Goal: Transaction & Acquisition: Obtain resource

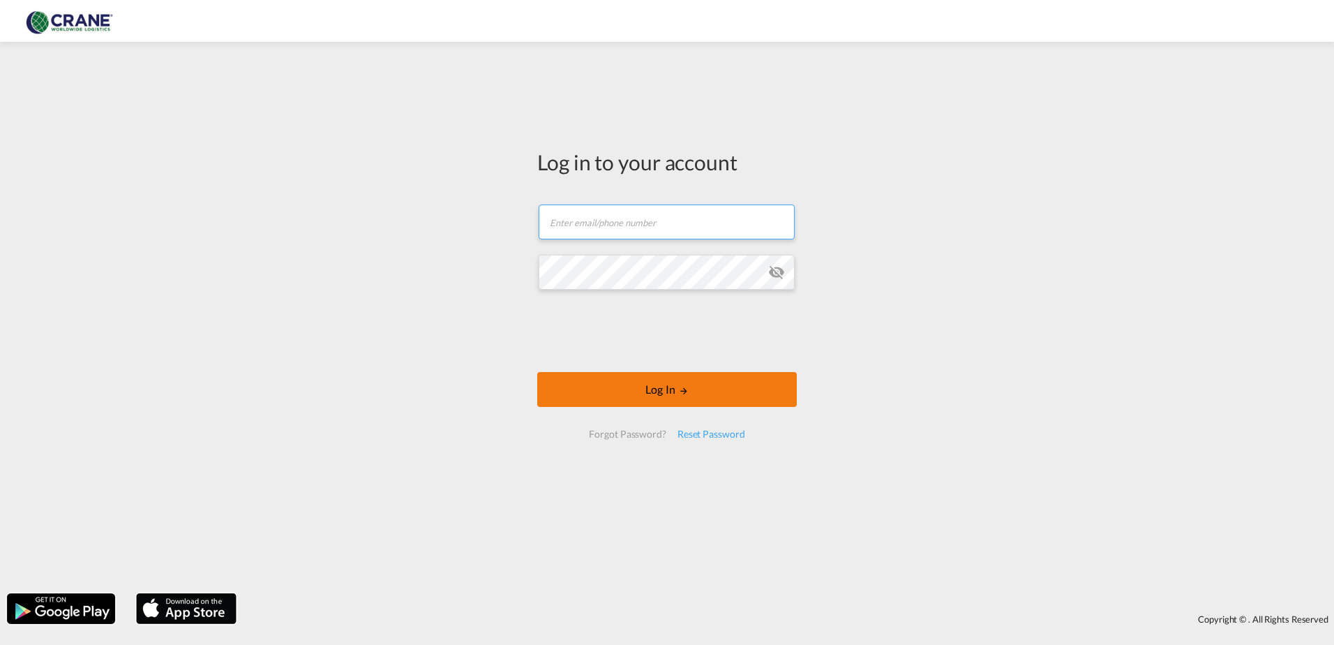
type input "[PERSON_NAME][EMAIL_ADDRESS][DOMAIN_NAME]"
click at [607, 389] on button "Log In" at bounding box center [667, 389] width 260 height 35
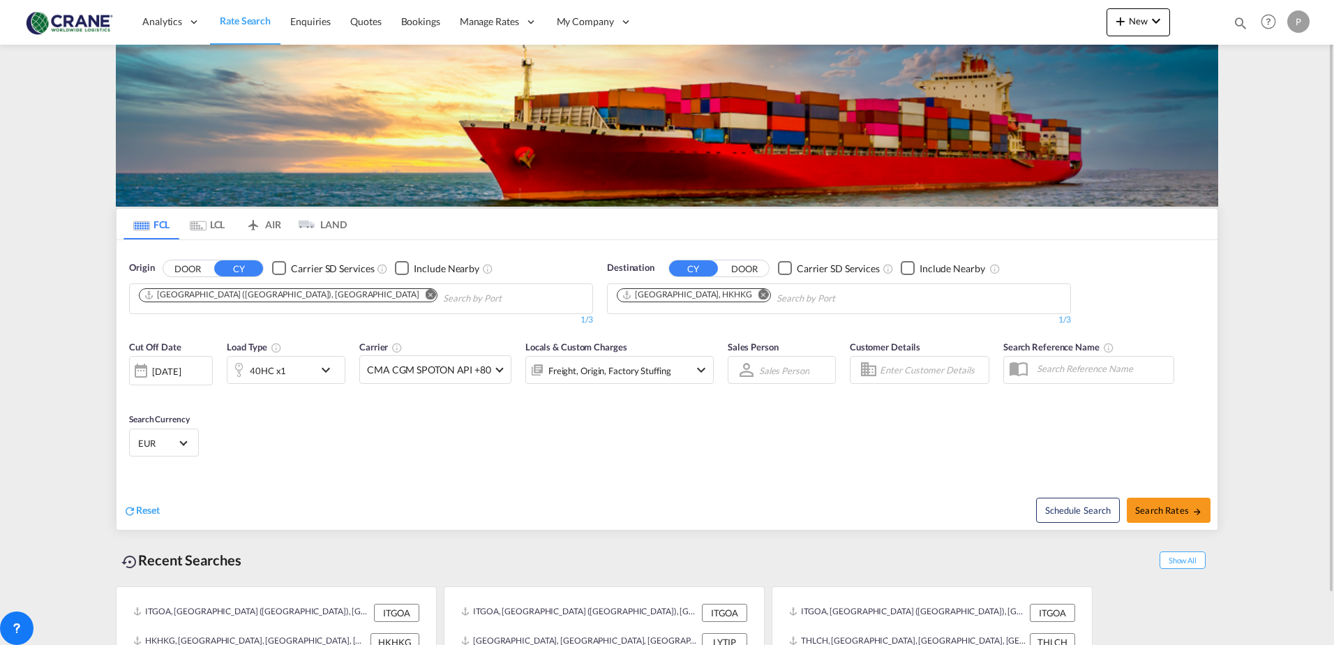
click at [216, 223] on md-tab-item "LCL" at bounding box center [207, 224] width 56 height 31
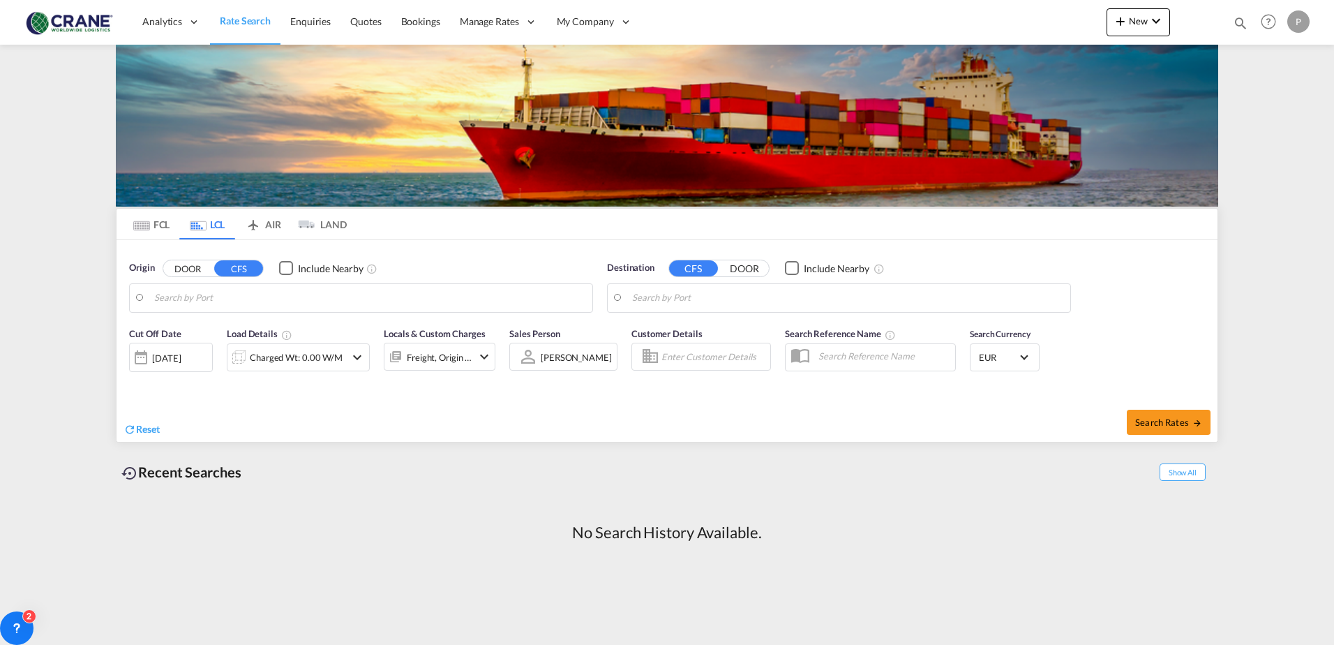
click at [210, 306] on input "Search by Port" at bounding box center [369, 298] width 431 height 21
click at [192, 267] on button "DOOR" at bounding box center [187, 268] width 49 height 16
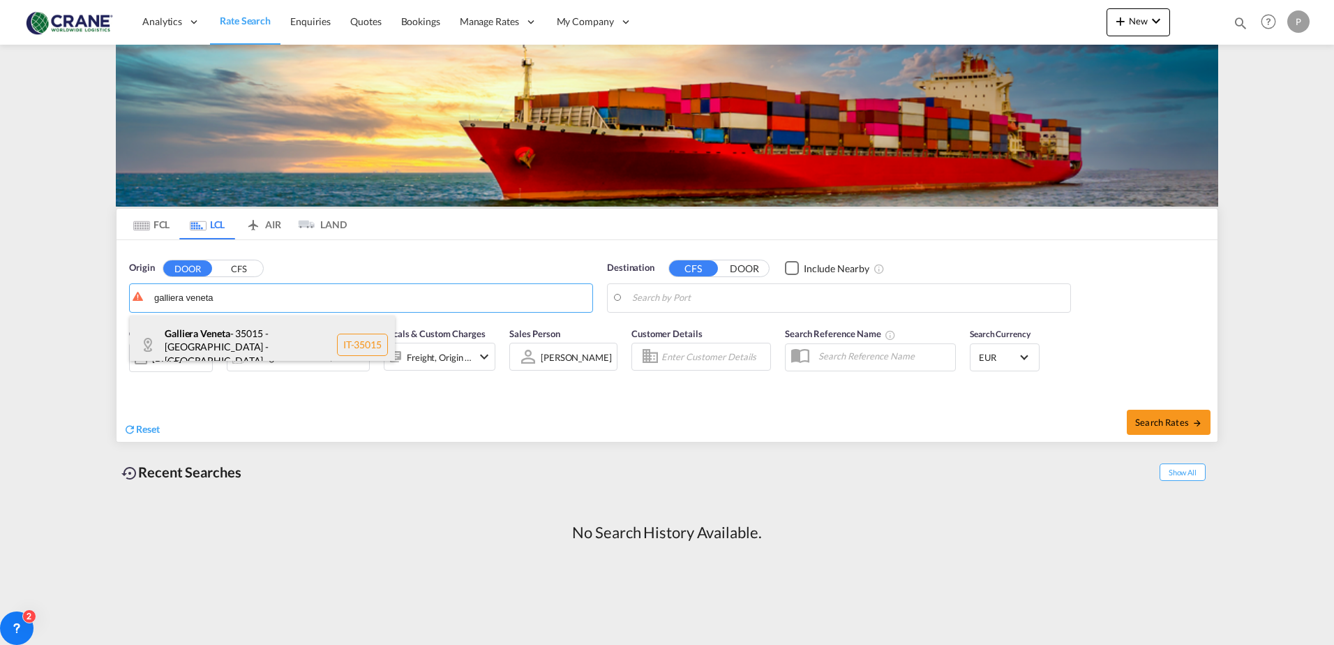
click at [225, 330] on div "Galliera Veneta - 35015 - [GEOGRAPHIC_DATA] - [GEOGRAPHIC_DATA] IT-35015" at bounding box center [262, 344] width 265 height 59
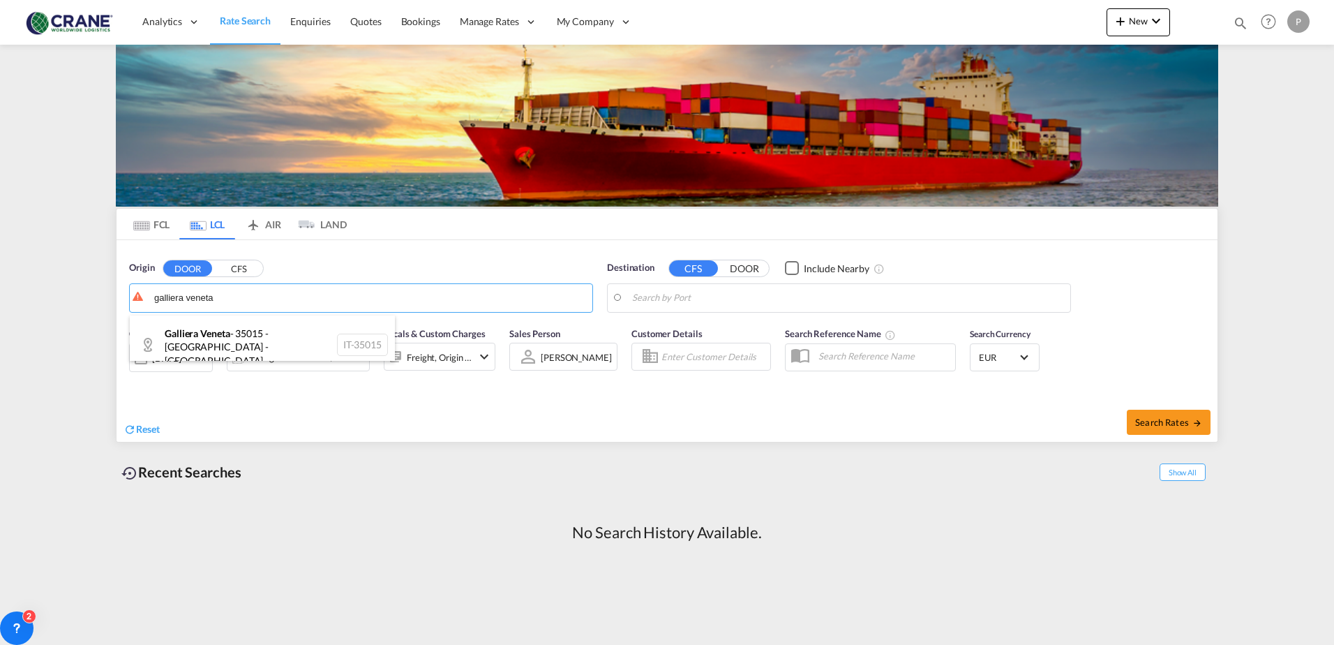
type input "Galliera Veneta - 35015 - [GEOGRAPHIC_DATA] - [GEOGRAPHIC_DATA]"
click at [669, 295] on input "Search by Port" at bounding box center [847, 298] width 431 height 21
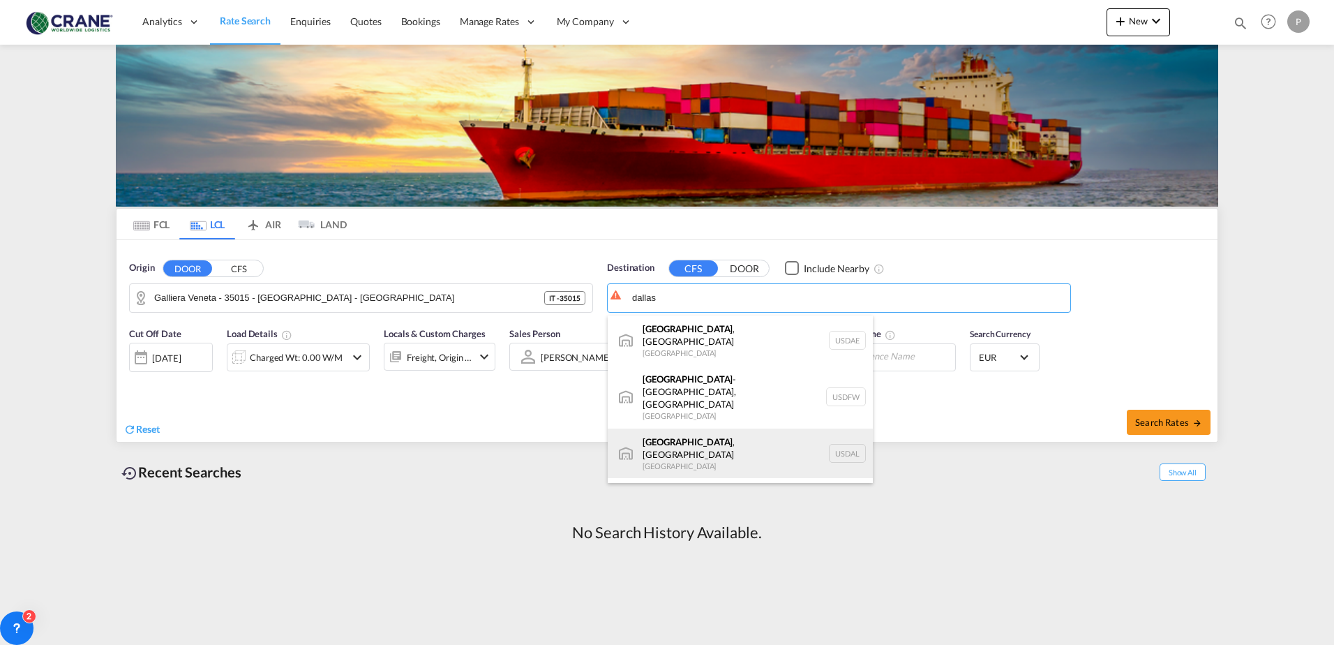
click at [665, 428] on div "[GEOGRAPHIC_DATA] , [GEOGRAPHIC_DATA] [GEOGRAPHIC_DATA] USDAL" at bounding box center [740, 453] width 265 height 50
type input "[GEOGRAPHIC_DATA], [GEOGRAPHIC_DATA], USDAL"
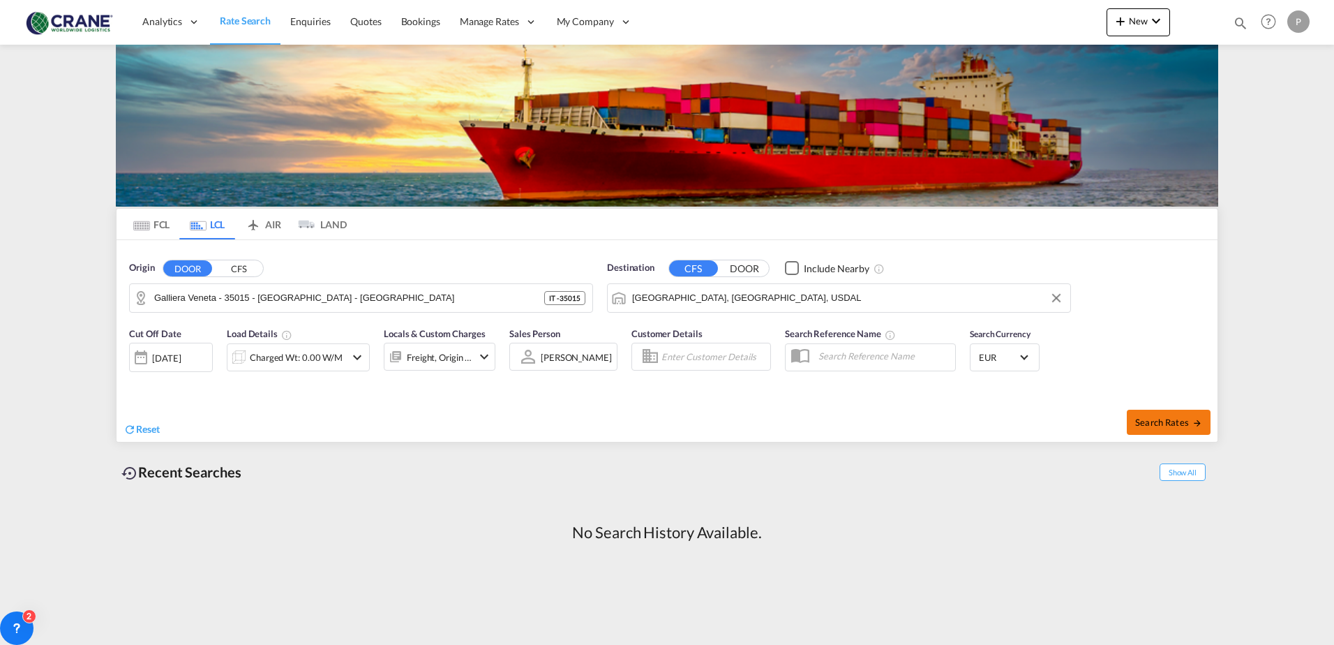
click at [1140, 417] on span "Search Rates" at bounding box center [1168, 422] width 67 height 11
click at [1163, 417] on span "Search Rates" at bounding box center [1168, 422] width 67 height 11
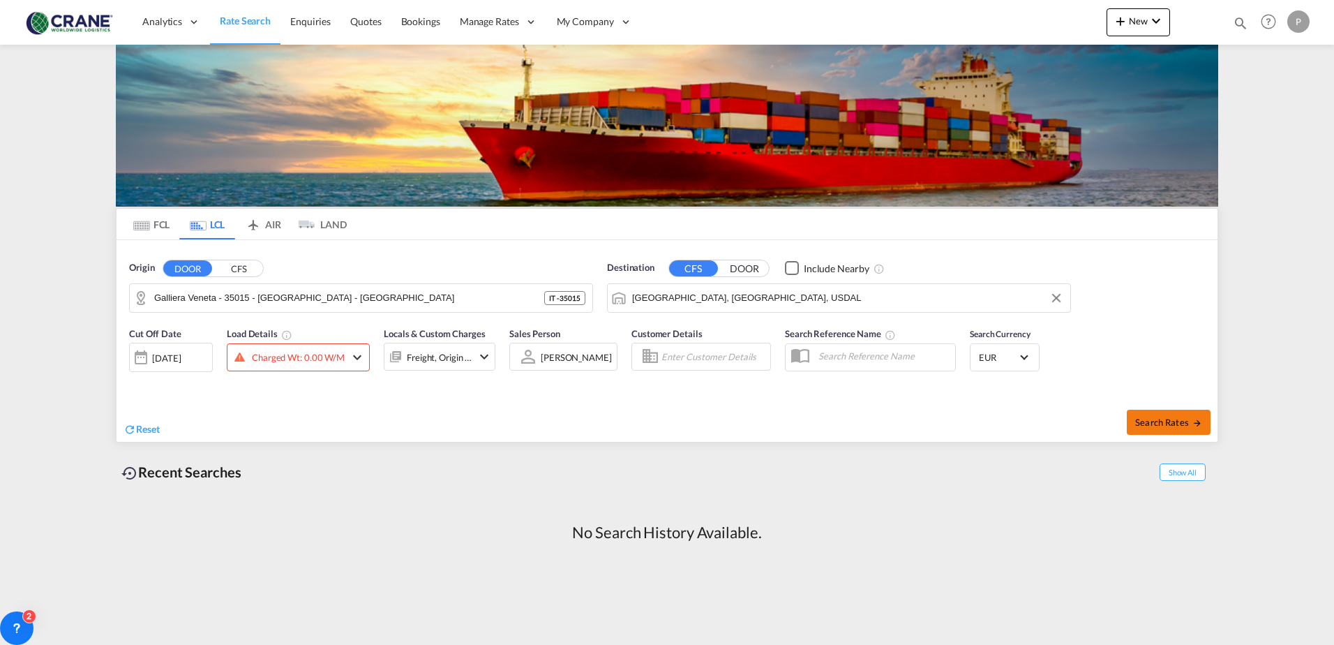
click at [1163, 417] on span "Search Rates" at bounding box center [1168, 422] width 67 height 11
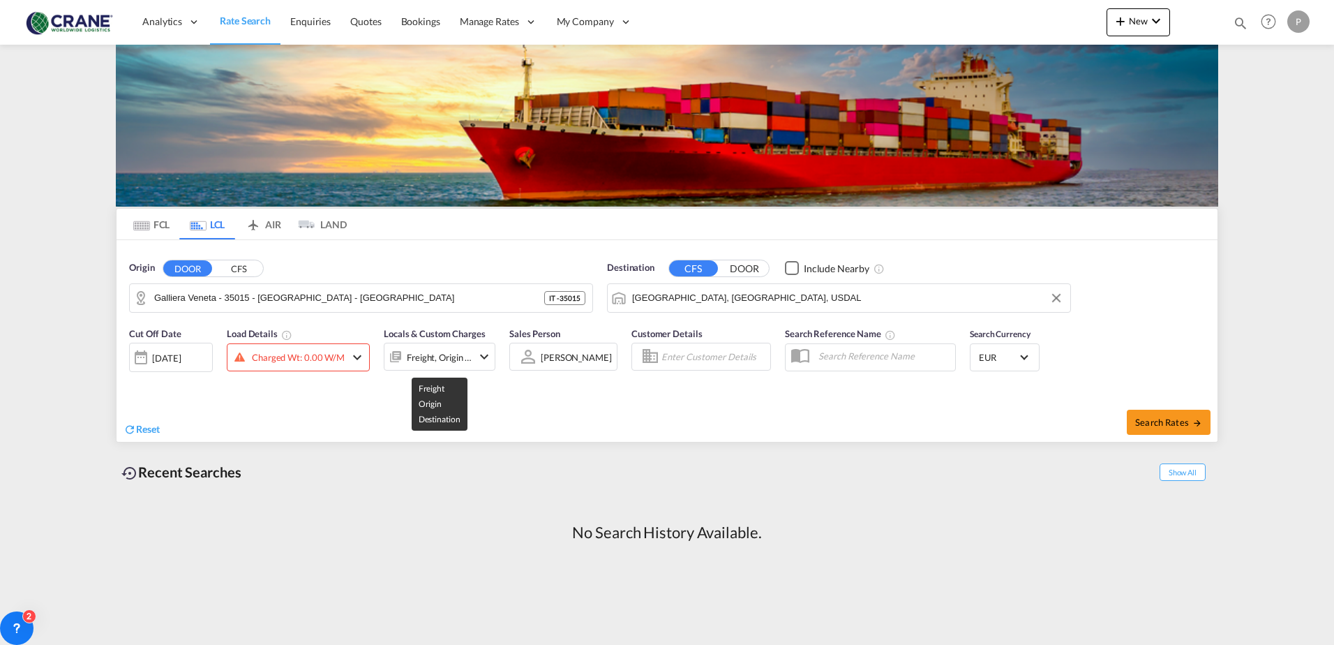
click at [450, 357] on div "Freight, Origin +1" at bounding box center [440, 358] width 66 height 20
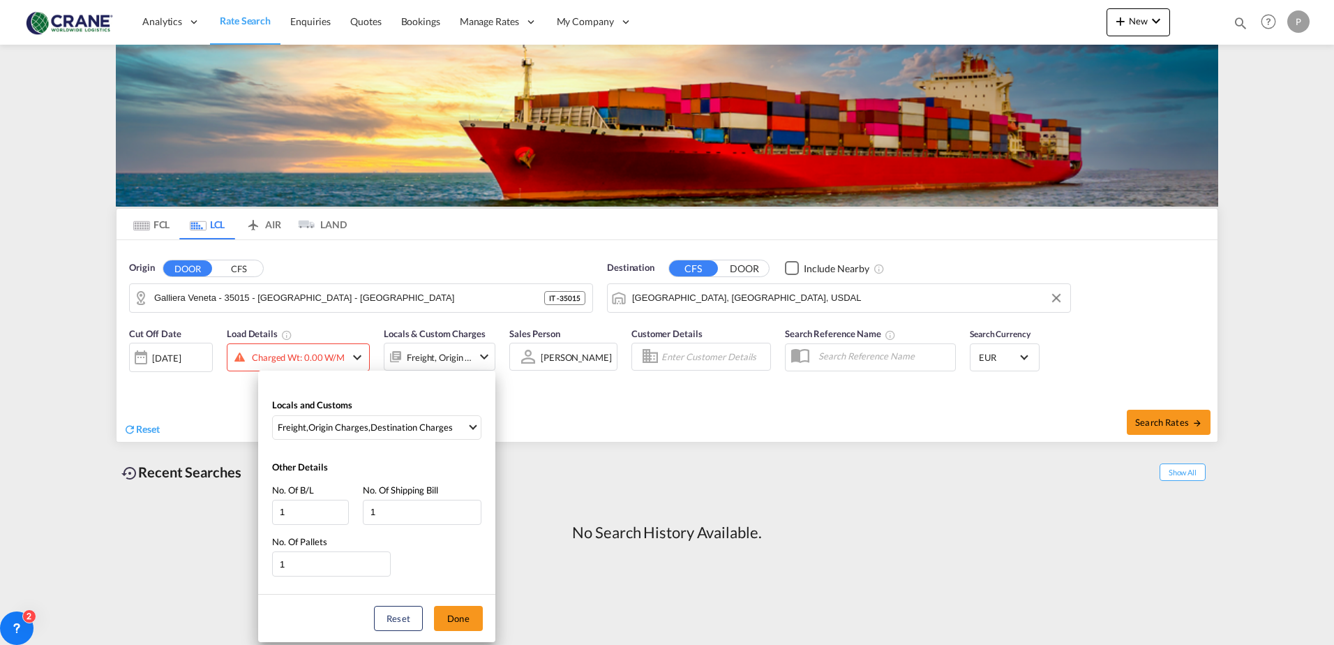
click at [326, 359] on div "Locals and Customs Freight , Origin Charges , Destination Charges Clear All Sel…" at bounding box center [667, 322] width 1334 height 645
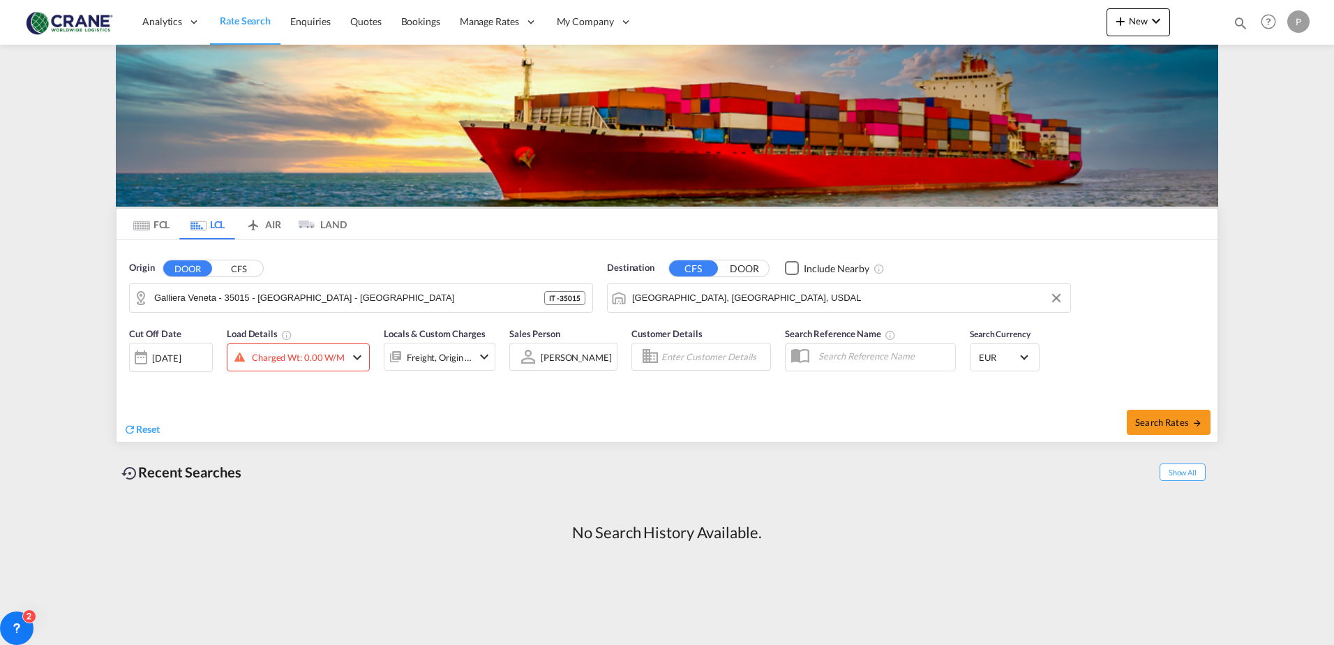
click at [359, 356] on md-icon "icon-chevron-down" at bounding box center [357, 357] width 17 height 17
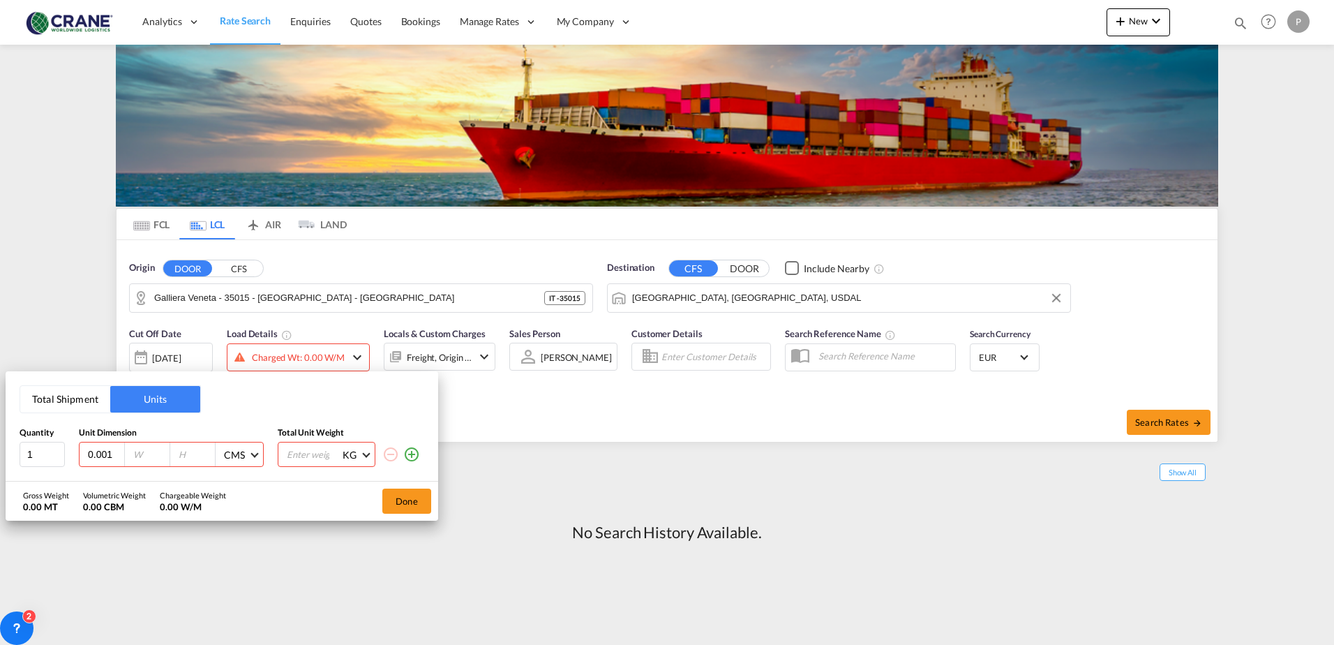
click at [113, 452] on input "0.001" at bounding box center [106, 454] width 38 height 13
drag, startPoint x: 110, startPoint y: 454, endPoint x: 42, endPoint y: 454, distance: 67.7
click at [42, 454] on div "1 0.001 CMS CMS Inches KG KG LB" at bounding box center [222, 454] width 405 height 25
type input "120"
click at [160, 449] on input "0.001" at bounding box center [151, 454] width 38 height 13
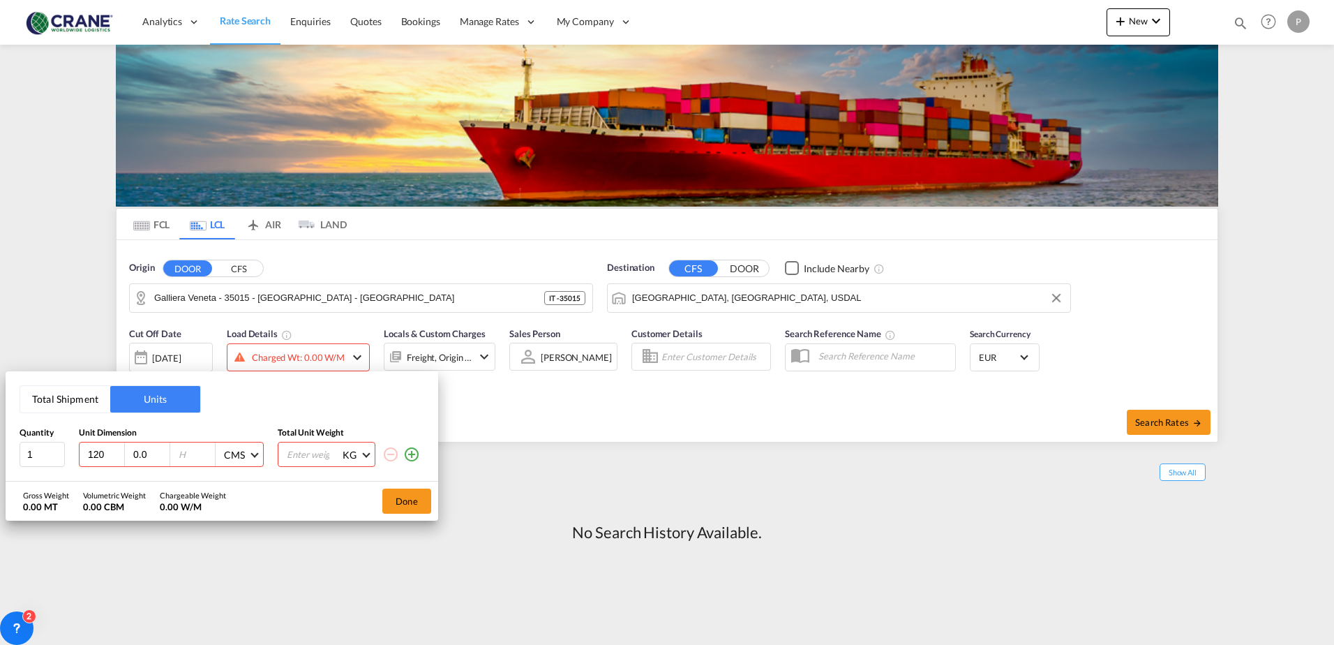
type input "0"
type input "80"
click at [205, 456] on input "0.001" at bounding box center [196, 454] width 38 height 13
type input "0"
type input "140"
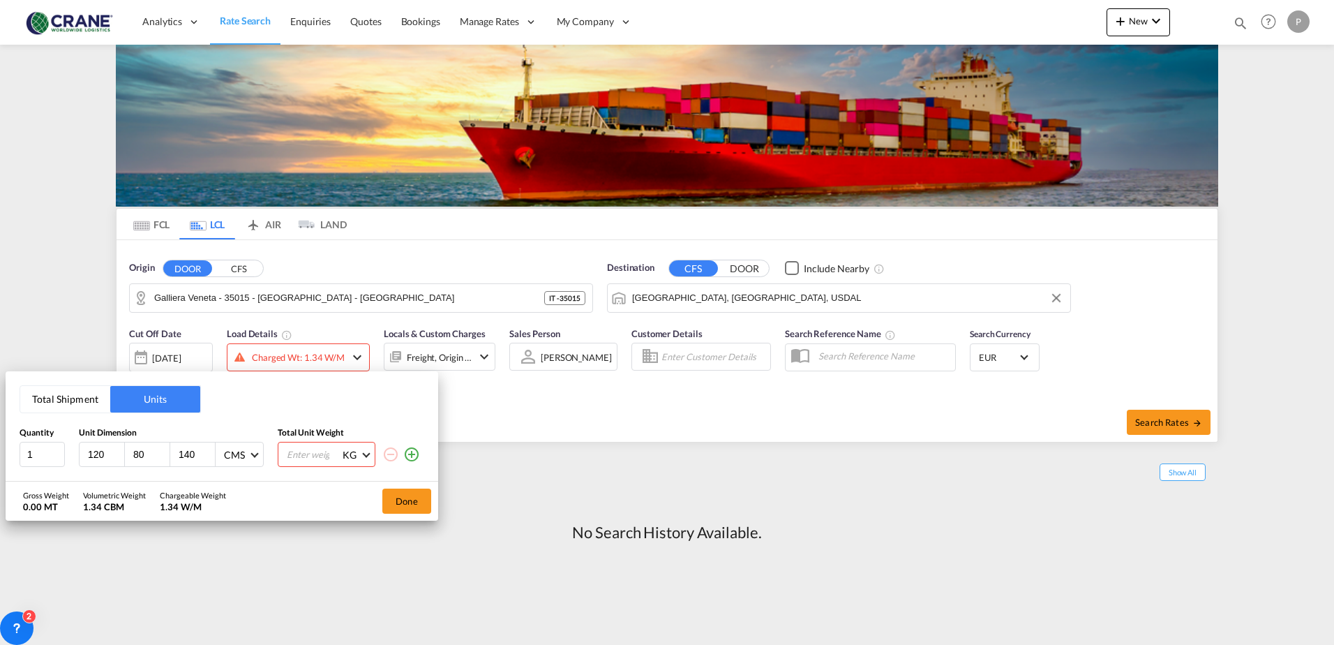
click at [297, 457] on input "number" at bounding box center [313, 454] width 56 height 24
type input "255"
click at [408, 503] on button "Done" at bounding box center [406, 501] width 49 height 25
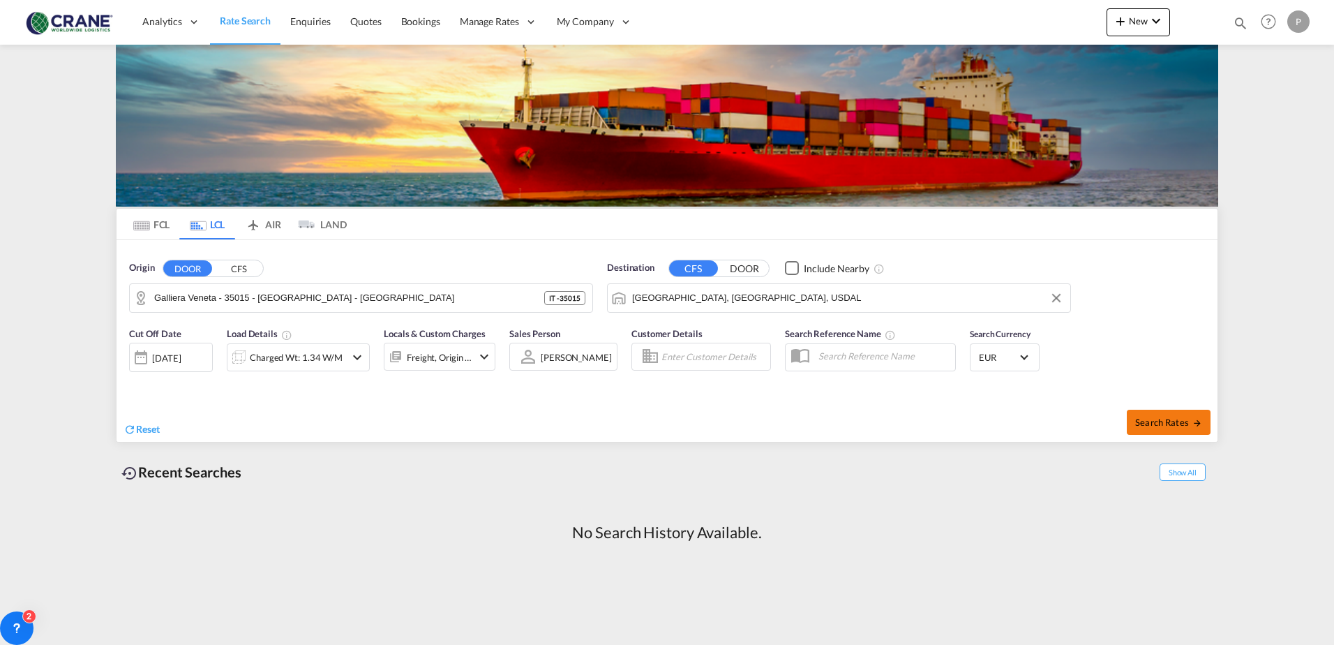
click at [1154, 428] on button "Search Rates" at bounding box center [1169, 422] width 84 height 25
type input "Galliera Veneta - 35015 - [GEOGRAPHIC_DATA] - [GEOGRAPHIC_DATA] to USDAL / [DAT…"
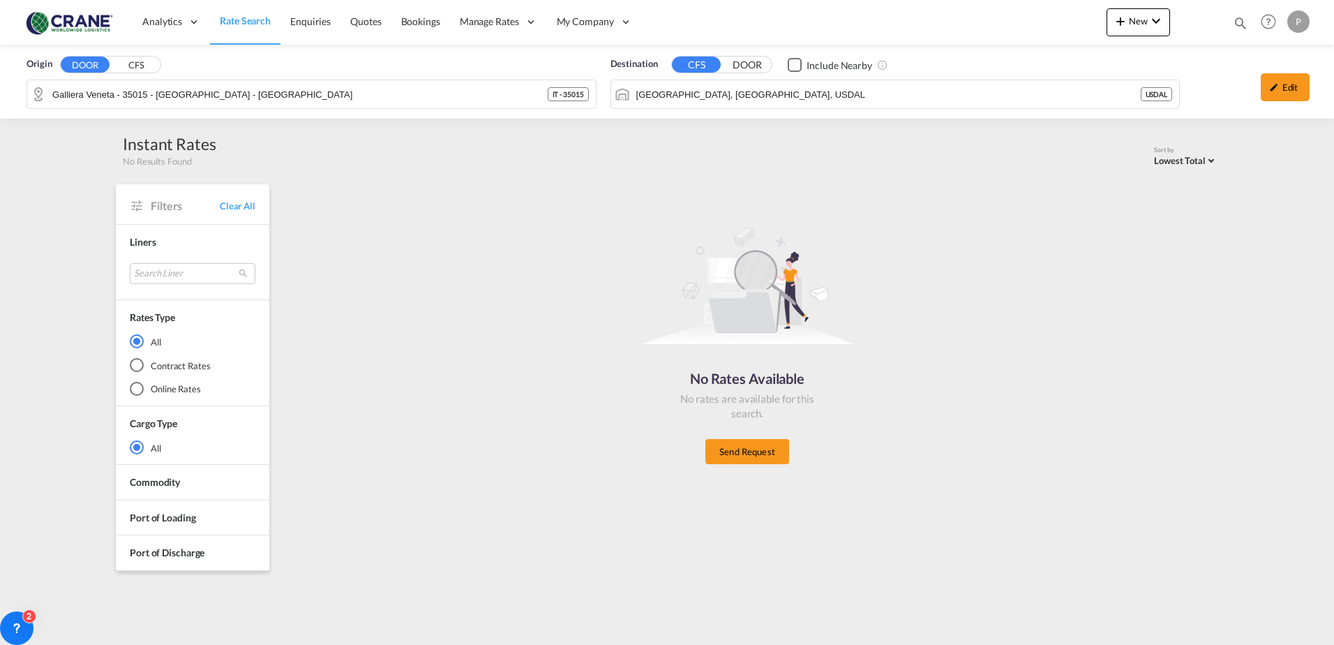
click at [148, 385] on md-radio-button "Online Rates" at bounding box center [193, 389] width 126 height 14
